Goal: Navigation & Orientation: Find specific page/section

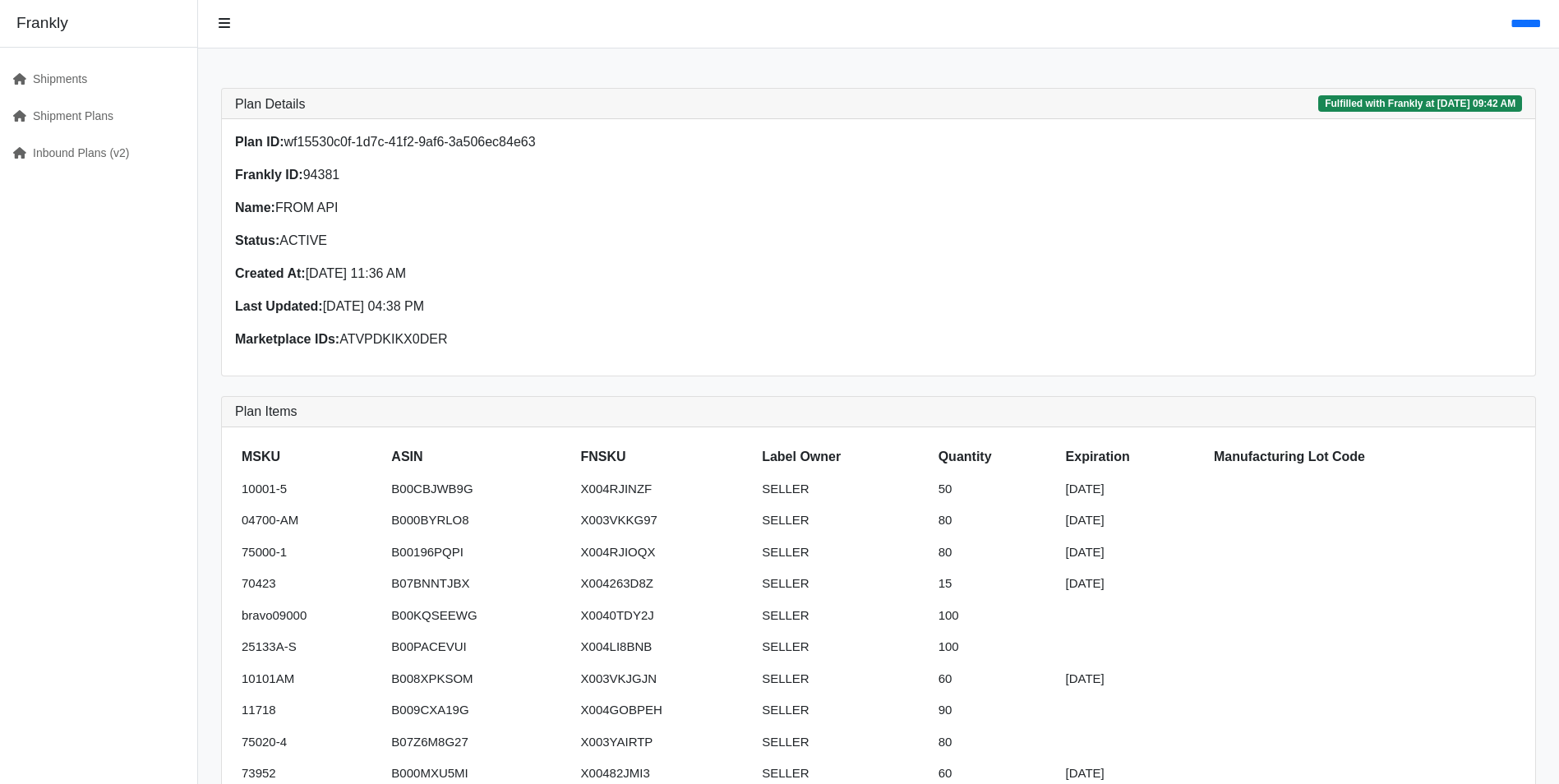
scroll to position [247, 0]
drag, startPoint x: 57, startPoint y: 152, endPoint x: 68, endPoint y: 151, distance: 11.0
click at [57, 152] on link "Inbound Plans (v2)" at bounding box center [91, 153] width 184 height 37
